Goal: Transaction & Acquisition: Book appointment/travel/reservation

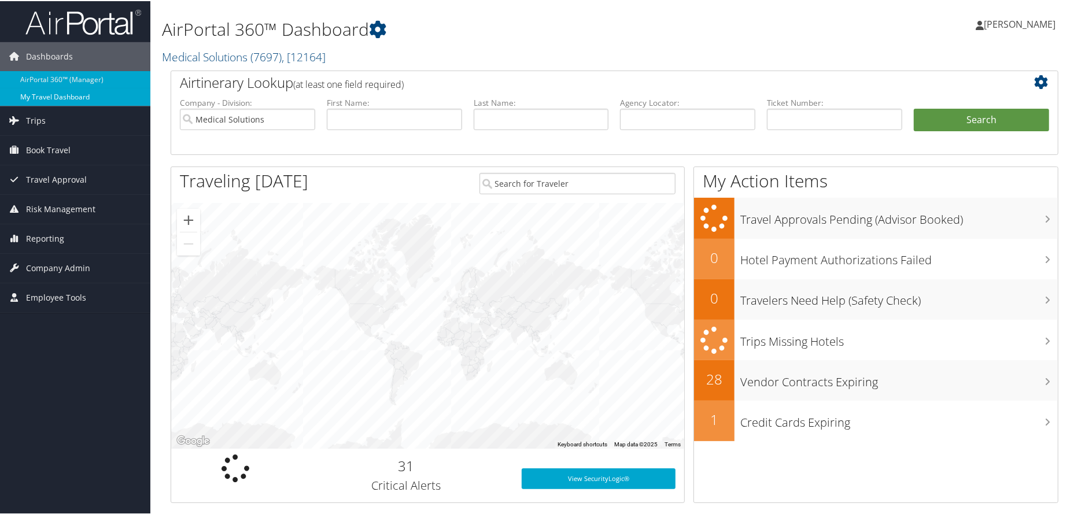
drag, startPoint x: 0, startPoint y: 0, endPoint x: 15, endPoint y: 89, distance: 90.3
click at [15, 89] on link "My Travel Dashboard" at bounding box center [75, 95] width 150 height 17
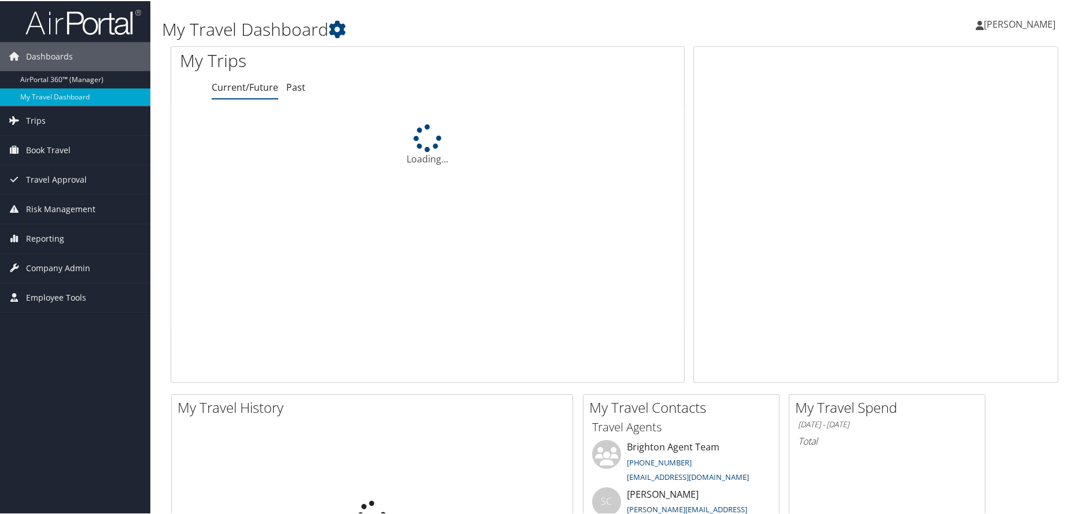
click at [13, 88] on link "My Travel Dashboard" at bounding box center [75, 95] width 150 height 17
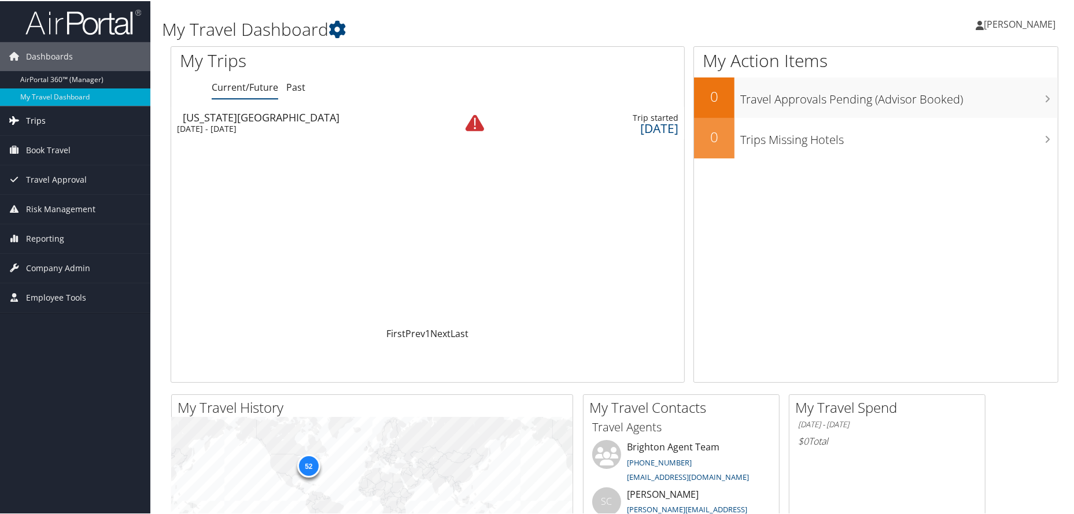
click at [32, 116] on span "Trips" at bounding box center [36, 119] width 20 height 29
click at [57, 150] on span "Book Travel" at bounding box center [48, 149] width 45 height 29
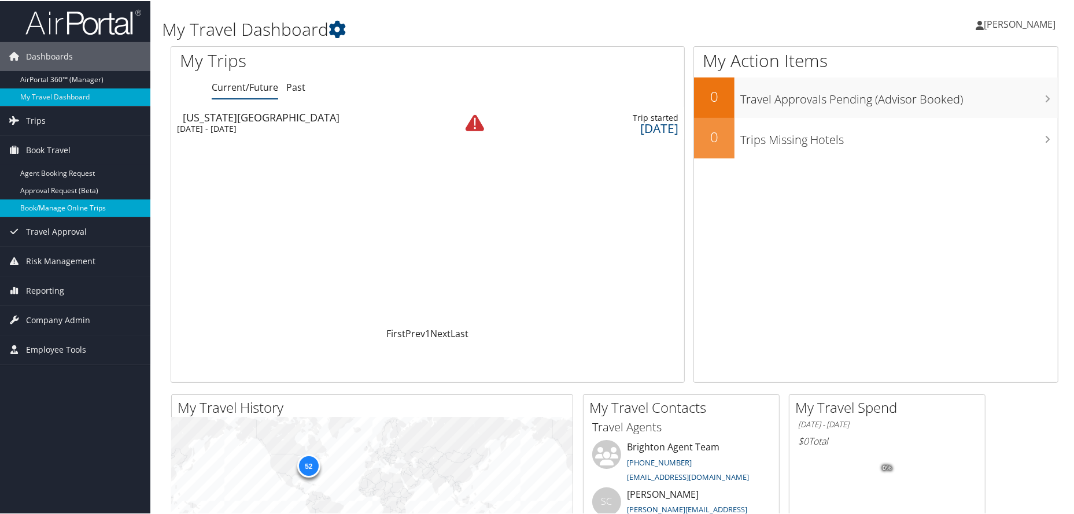
click at [58, 206] on link "Book/Manage Online Trips" at bounding box center [75, 206] width 150 height 17
